Goal: Find specific page/section: Find specific page/section

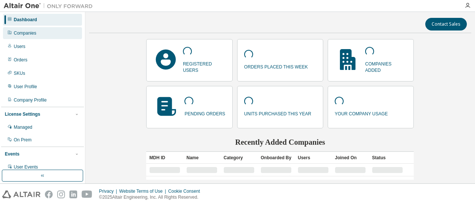
click at [41, 35] on div "Companies" at bounding box center [42, 33] width 79 height 12
